Goal: Transaction & Acquisition: Purchase product/service

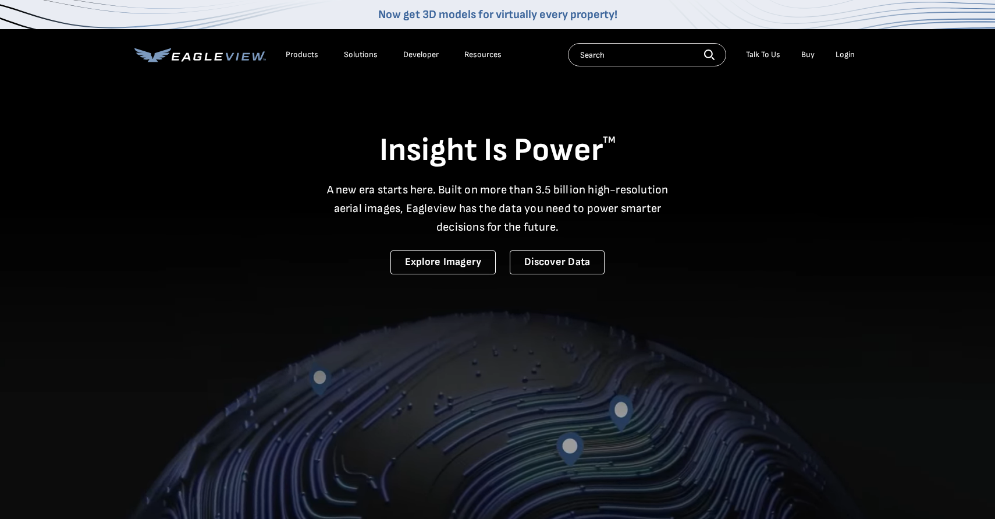
click at [850, 56] on div "Login" at bounding box center [845, 54] width 19 height 10
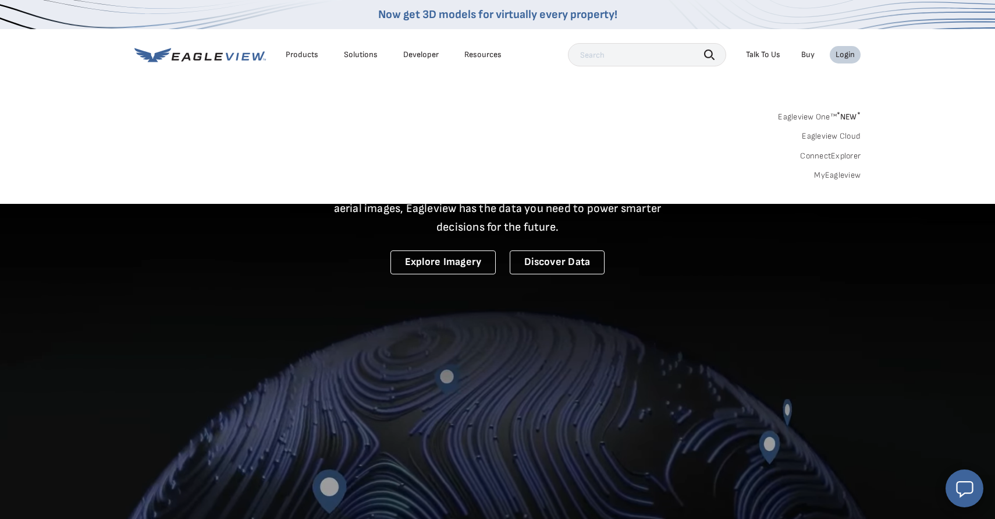
click at [844, 173] on link "MyEagleview" at bounding box center [837, 175] width 47 height 10
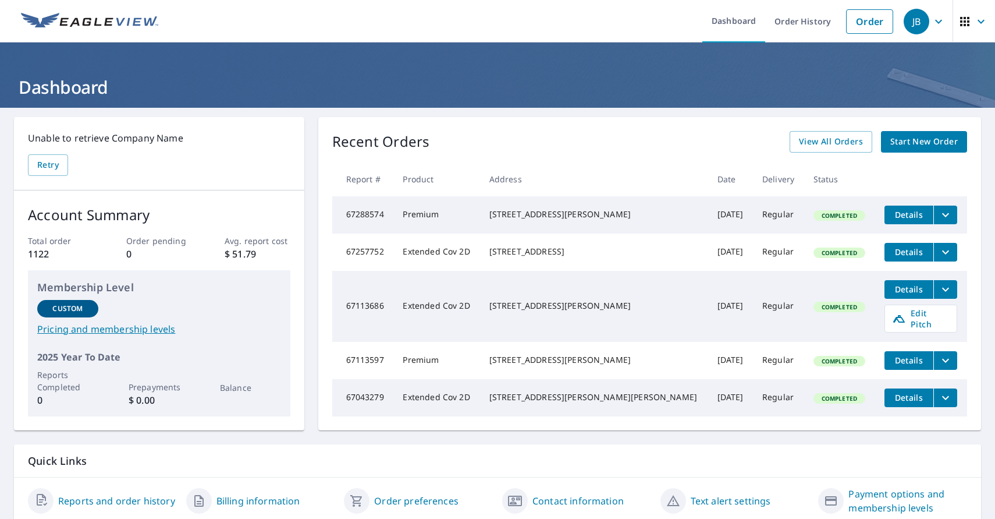
click at [897, 146] on span "Start New Order" at bounding box center [925, 141] width 68 height 15
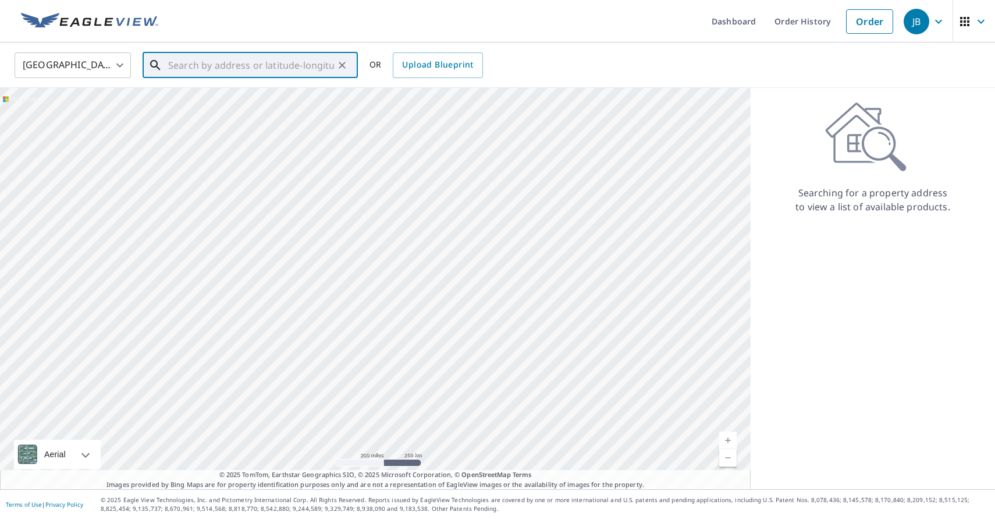
click at [225, 67] on input "text" at bounding box center [251, 65] width 166 height 33
click at [192, 91] on li "[STREET_ADDRESS]" at bounding box center [250, 110] width 215 height 51
type input "[STREET_ADDRESS]"
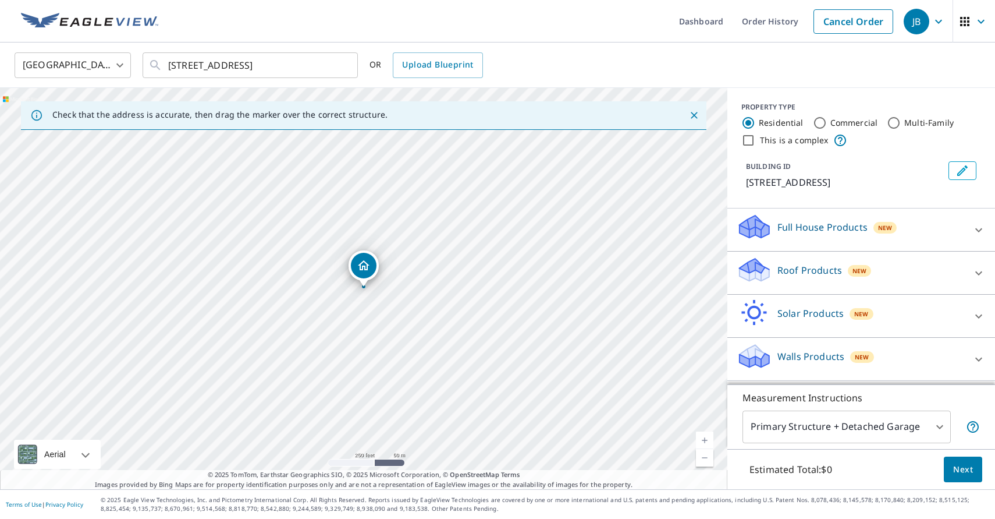
click at [704, 437] on link "Current Level 17, Zoom In" at bounding box center [704, 439] width 17 height 17
click at [704, 437] on link "Current Level 19, Zoom In" at bounding box center [704, 439] width 17 height 17
click at [977, 274] on icon at bounding box center [979, 273] width 14 height 14
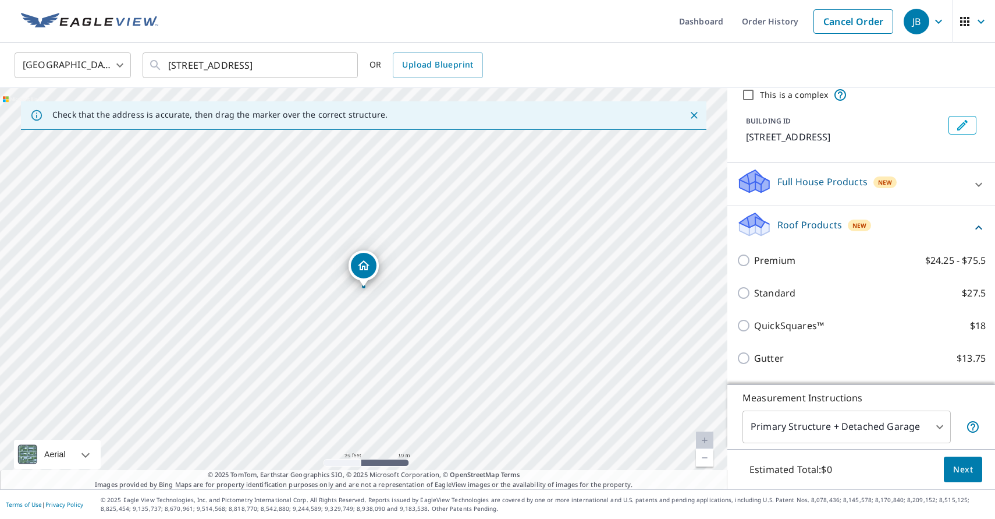
scroll to position [49, 0]
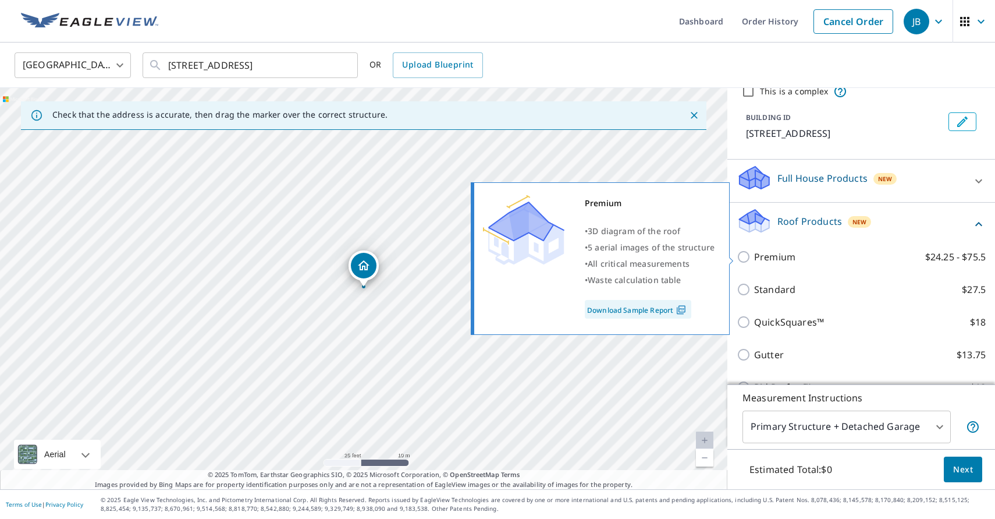
click at [772, 260] on p "Premium" at bounding box center [774, 257] width 41 height 14
click at [754, 260] on input "Premium $24.25 - $75.5" at bounding box center [745, 257] width 17 height 14
checkbox input "true"
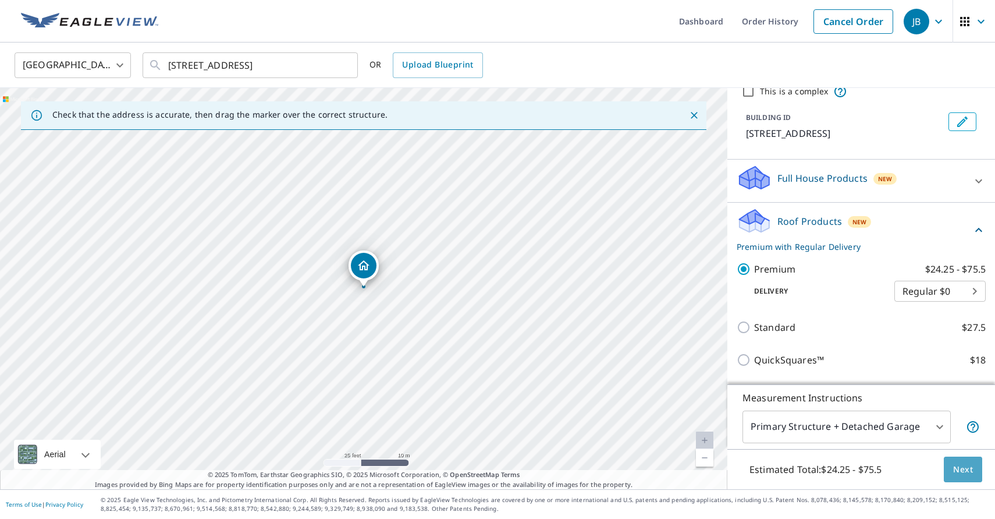
click at [959, 470] on span "Next" at bounding box center [964, 469] width 20 height 15
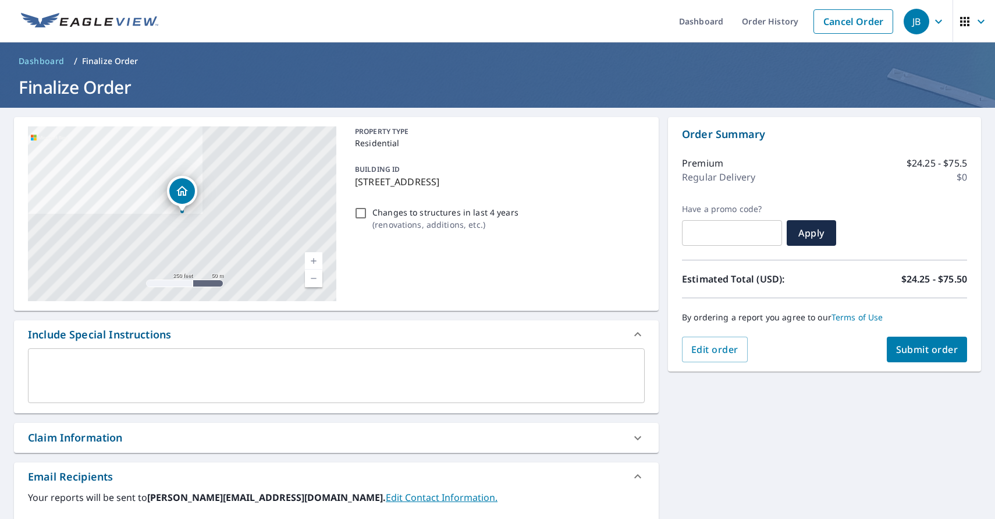
click at [903, 349] on span "Submit order" at bounding box center [928, 349] width 62 height 13
